Goal: Use online tool/utility

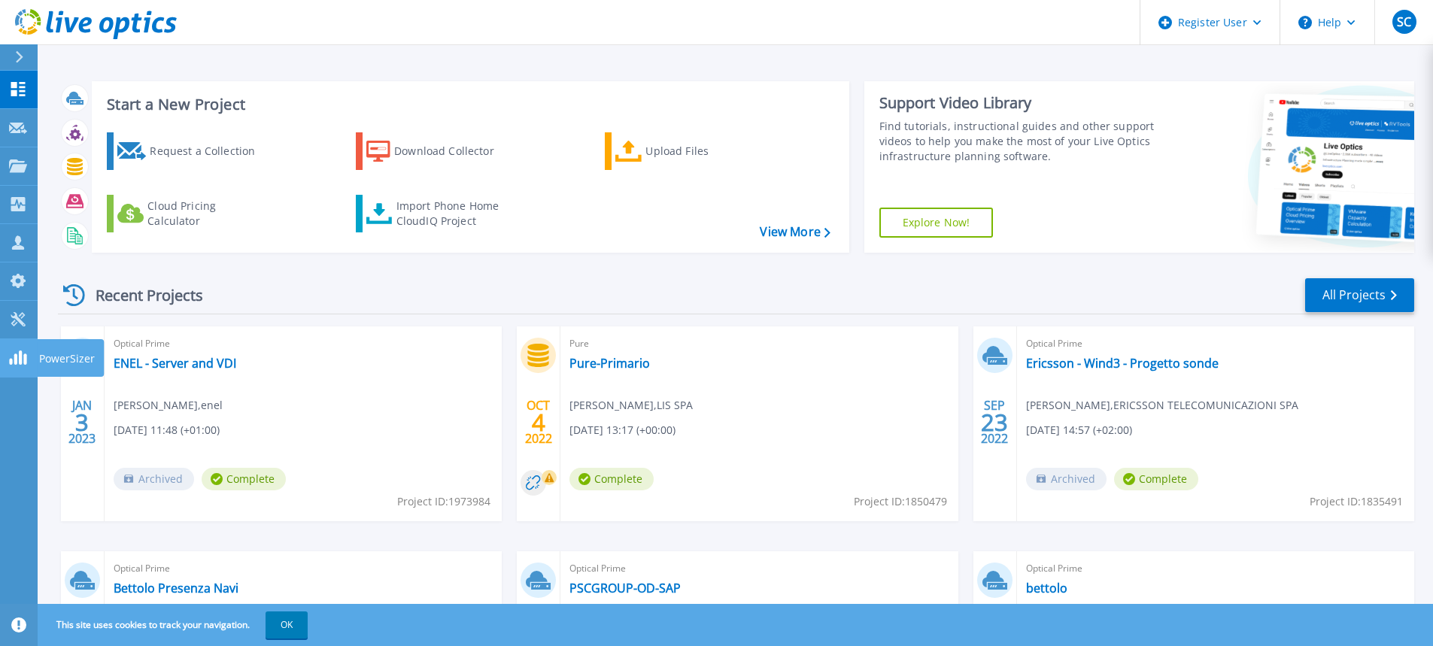
click at [42, 358] on p "PowerSizer" at bounding box center [67, 358] width 56 height 39
click at [54, 312] on p "Tools" at bounding box center [53, 320] width 26 height 39
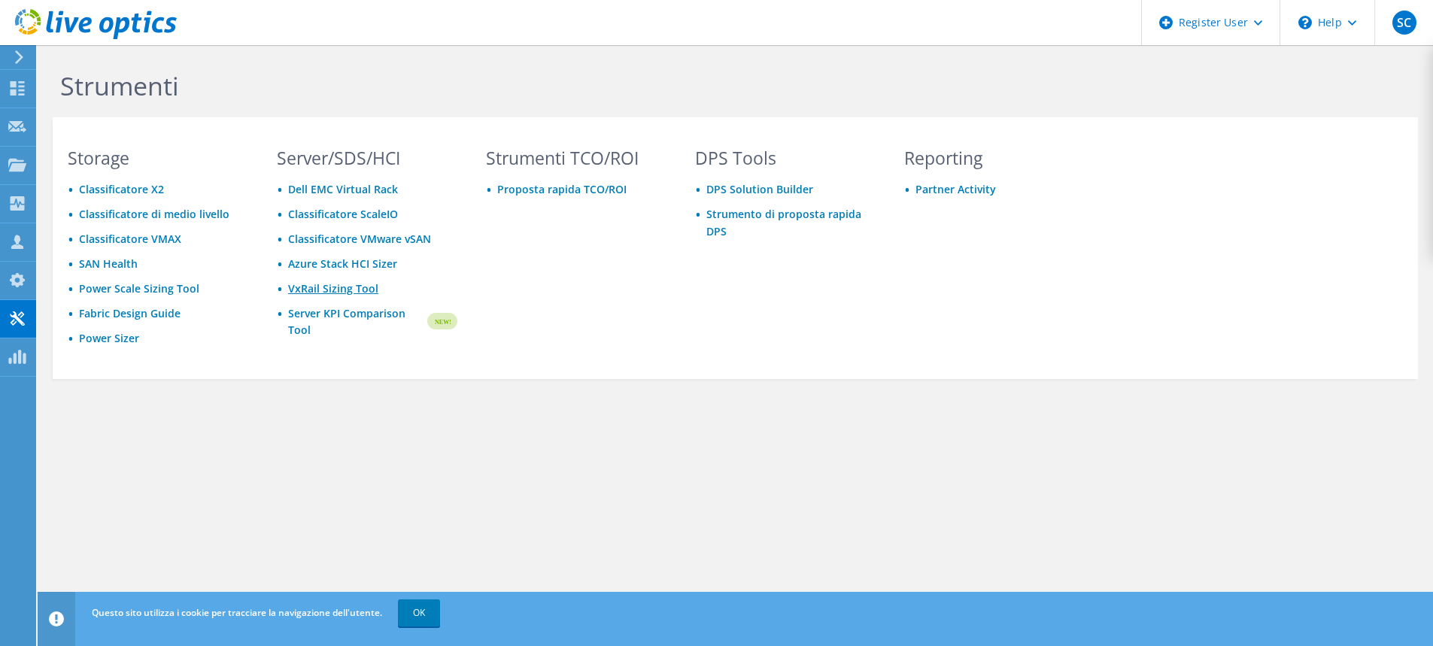
click at [336, 289] on link "VxRail Sizing Tool" at bounding box center [333, 288] width 90 height 14
click at [336, 287] on link "VxRail Sizing Tool" at bounding box center [333, 288] width 90 height 14
click at [323, 289] on link "VxRail Sizing Tool" at bounding box center [333, 288] width 90 height 14
